Goal: Navigation & Orientation: Find specific page/section

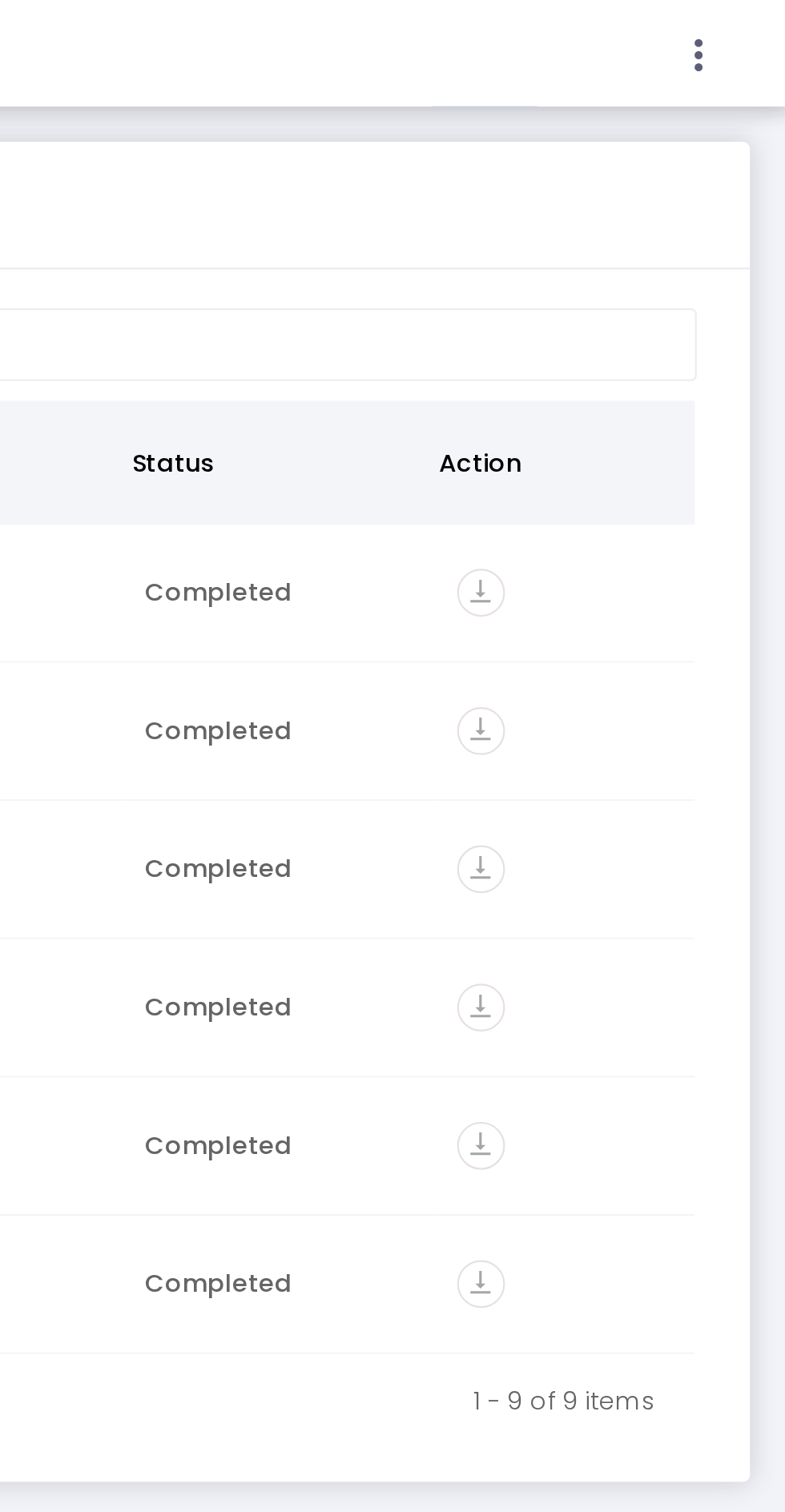
click at [746, 35] on icon at bounding box center [746, 25] width 15 height 20
